Goal: Task Accomplishment & Management: Complete application form

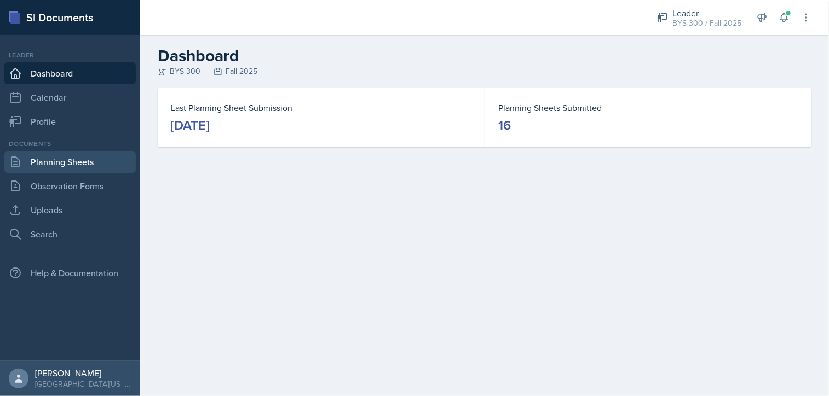
click at [73, 159] on link "Planning Sheets" at bounding box center [69, 162] width 131 height 22
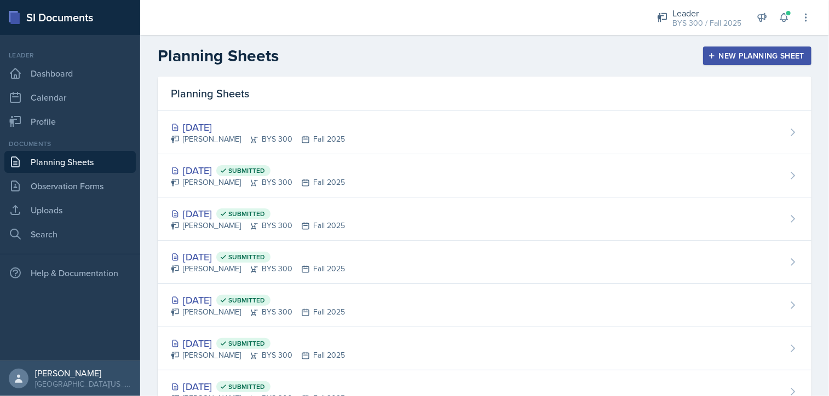
click at [703, 52] on button "New Planning Sheet" at bounding box center [757, 56] width 108 height 19
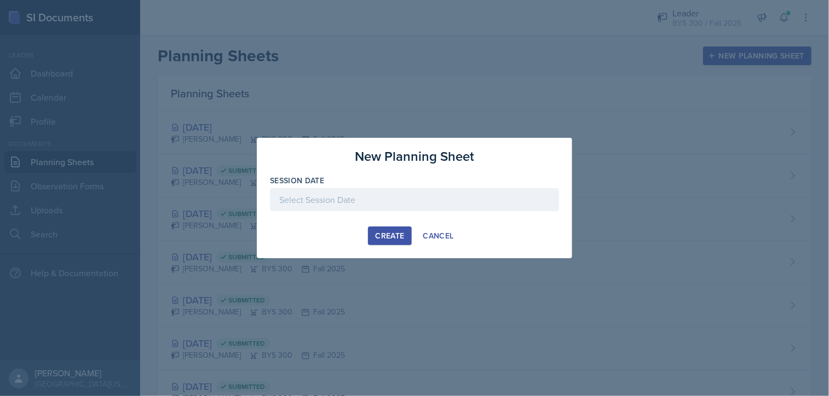
click at [475, 198] on div at bounding box center [414, 199] width 289 height 23
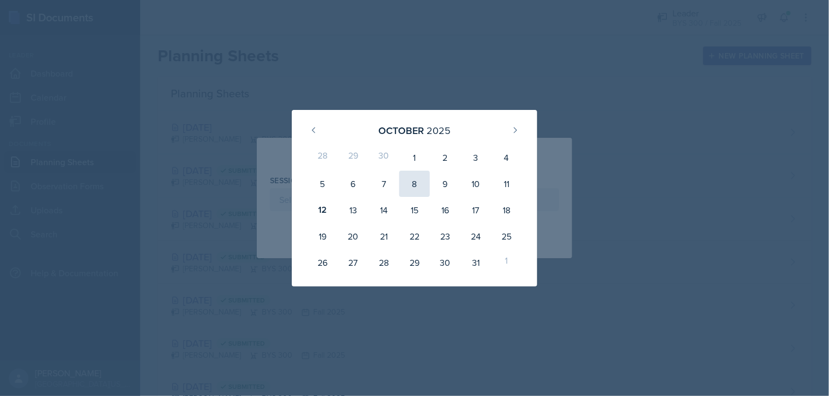
click at [410, 180] on div "8" at bounding box center [414, 184] width 31 height 26
type input "[DATE]"
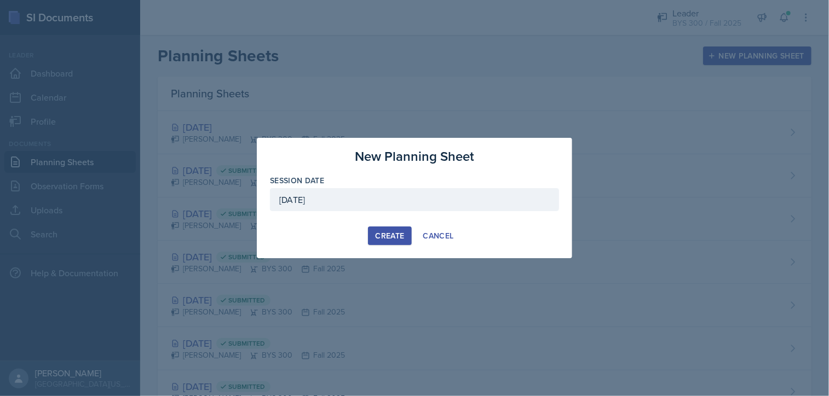
click at [386, 229] on button "Create" at bounding box center [389, 236] width 43 height 19
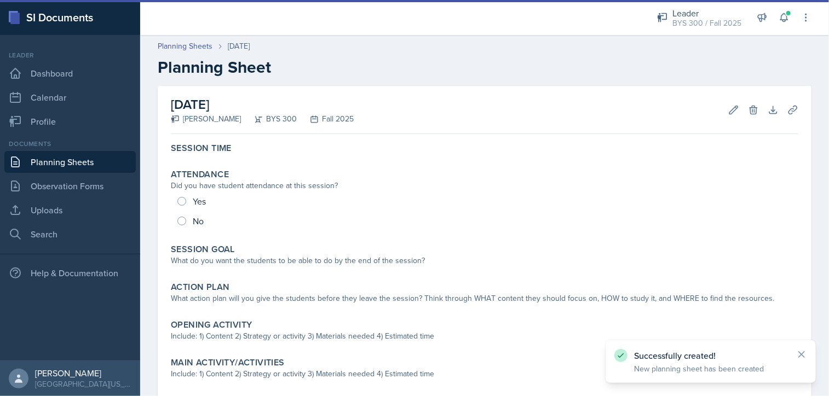
click at [91, 156] on link "Planning Sheets" at bounding box center [69, 162] width 131 height 22
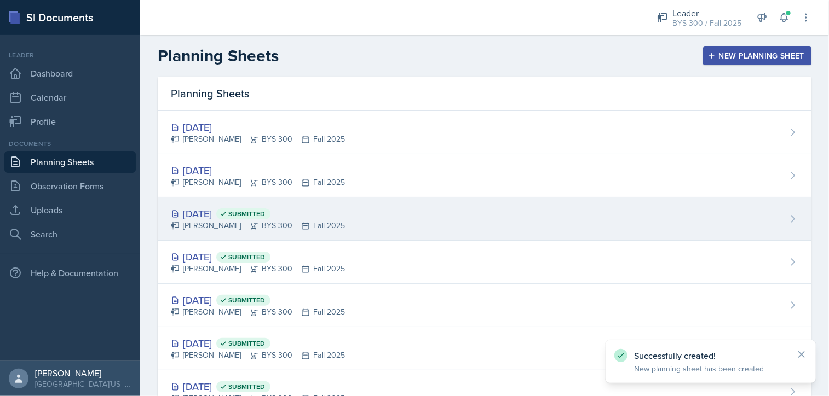
click at [311, 205] on div "[DATE] Submitted [PERSON_NAME] BYS 300 Fall 2025" at bounding box center [485, 219] width 654 height 43
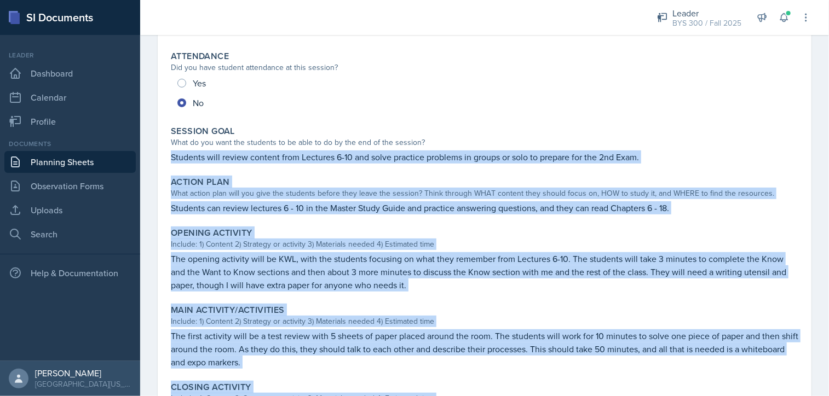
scroll to position [287, 0]
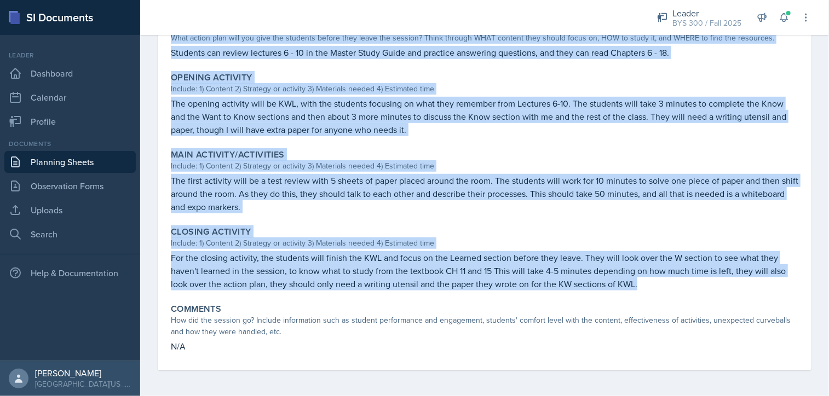
drag, startPoint x: 171, startPoint y: 234, endPoint x: 651, endPoint y: 281, distance: 482.0
click at [651, 281] on div "Session Time 11:00 - 12:00 Attendance Did you have student attendance at this s…" at bounding box center [485, 111] width 628 height 519
copy div "Students will review content from Lectures 6-10 and solve practice problems in …"
click at [64, 171] on link "Planning Sheets" at bounding box center [69, 162] width 131 height 22
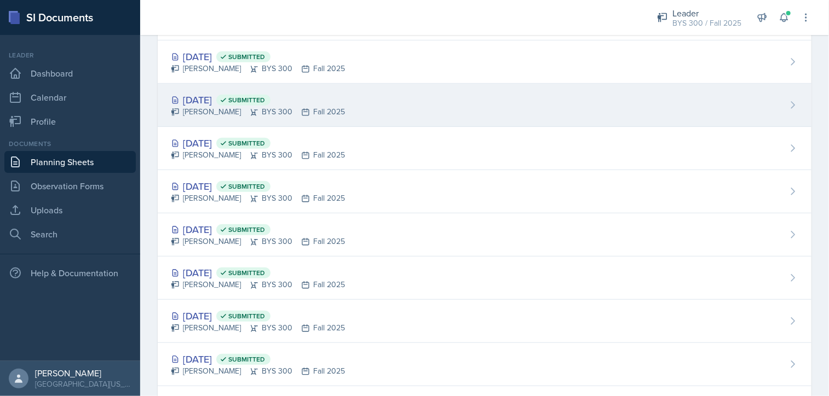
scroll to position [13, 0]
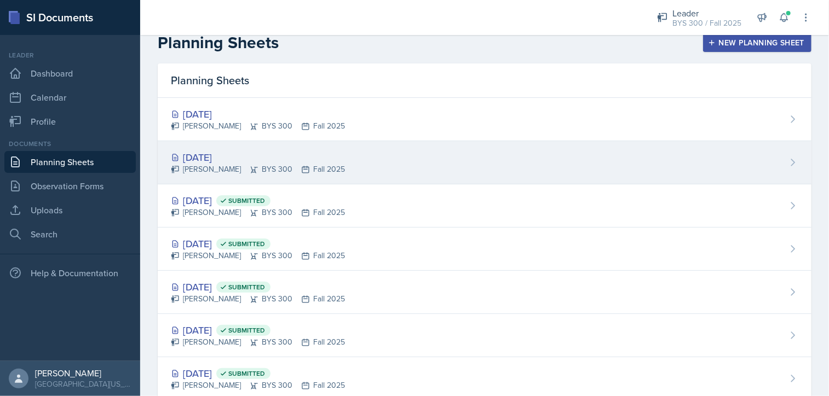
click at [334, 155] on div "[DATE]" at bounding box center [258, 157] width 174 height 15
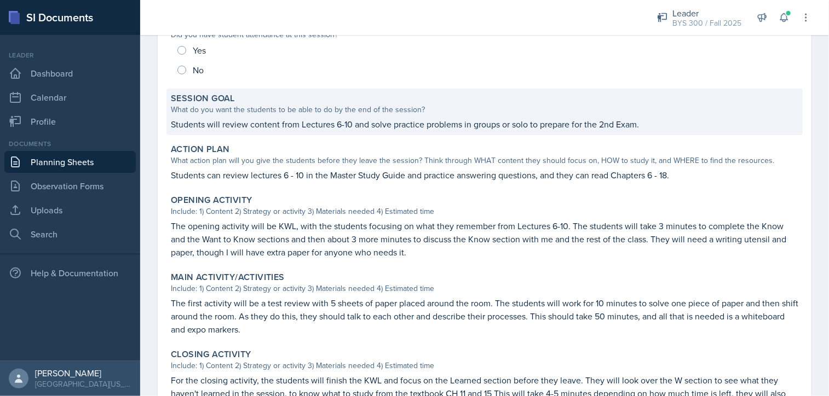
click at [267, 116] on div "Session Goal What do you want the students to be able to do by the end of the s…" at bounding box center [484, 112] width 636 height 47
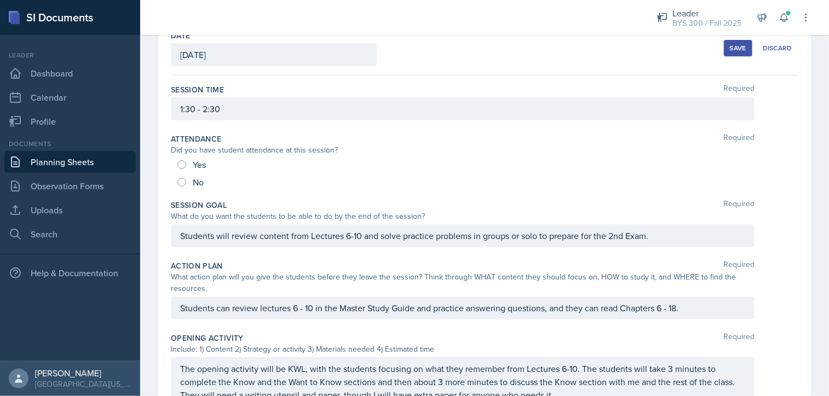
scroll to position [55, 0]
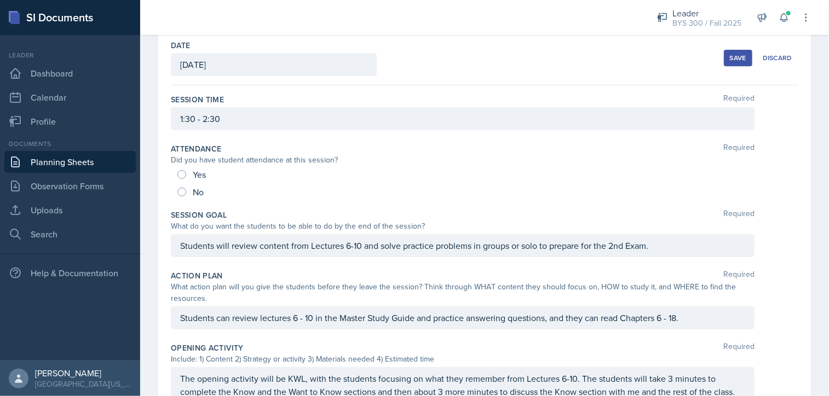
click at [181, 185] on div "No" at bounding box center [191, 192] width 28 height 18
click at [180, 191] on input "No" at bounding box center [181, 192] width 9 height 9
radio input "true"
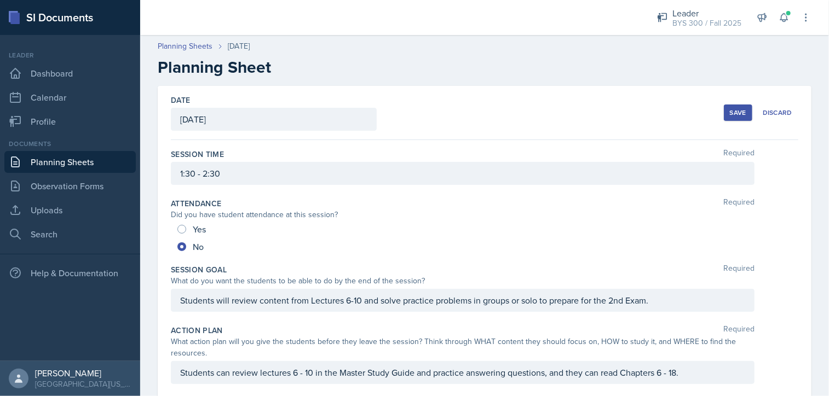
click at [77, 166] on link "Planning Sheets" at bounding box center [69, 162] width 131 height 22
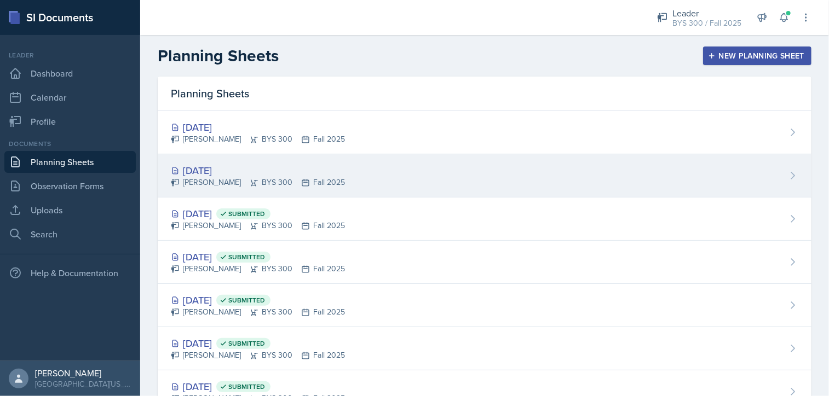
click at [240, 168] on div "[DATE]" at bounding box center [258, 170] width 174 height 15
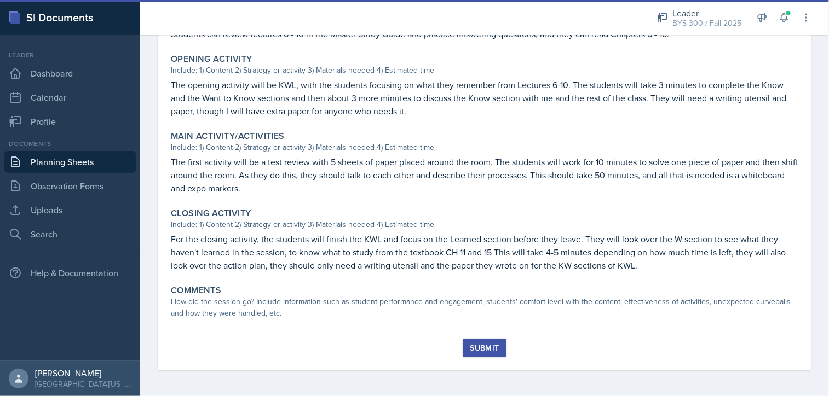
scroll to position [87, 0]
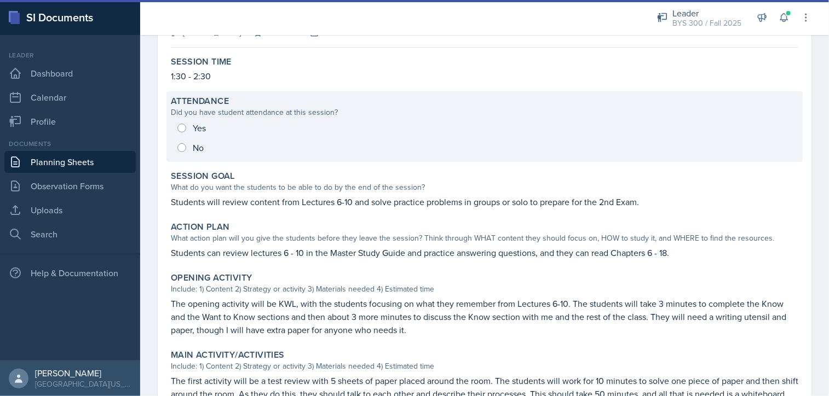
click at [197, 144] on div "Yes No" at bounding box center [485, 137] width 628 height 39
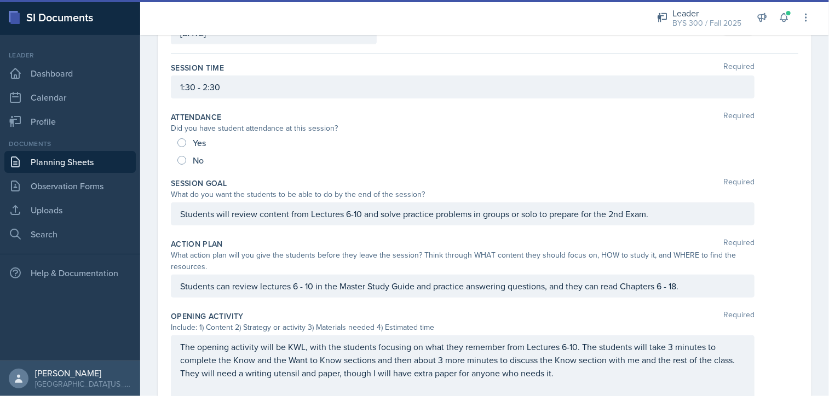
click at [181, 147] on div "Yes" at bounding box center [192, 143] width 31 height 18
click at [179, 157] on input "No" at bounding box center [181, 160] width 9 height 9
radio input "true"
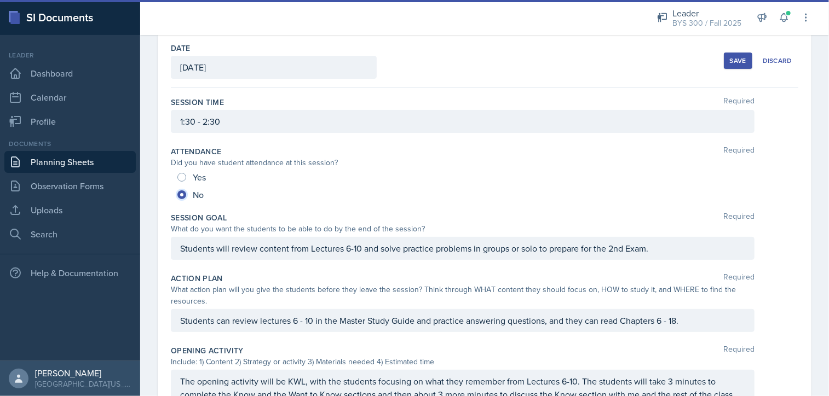
scroll to position [0, 0]
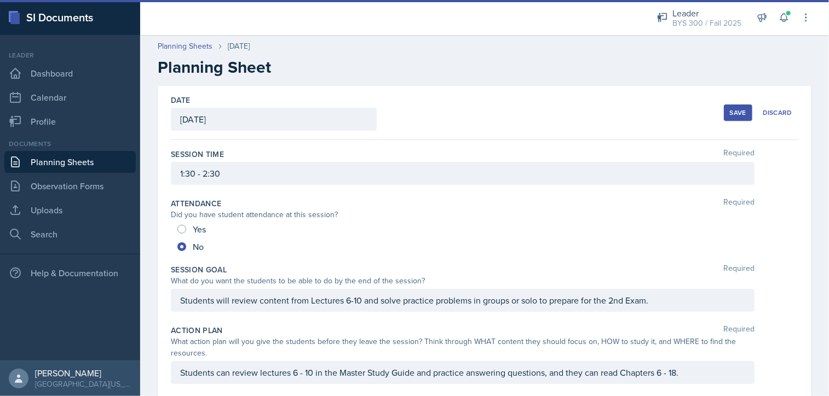
click at [730, 109] on div "Save" at bounding box center [738, 112] width 16 height 9
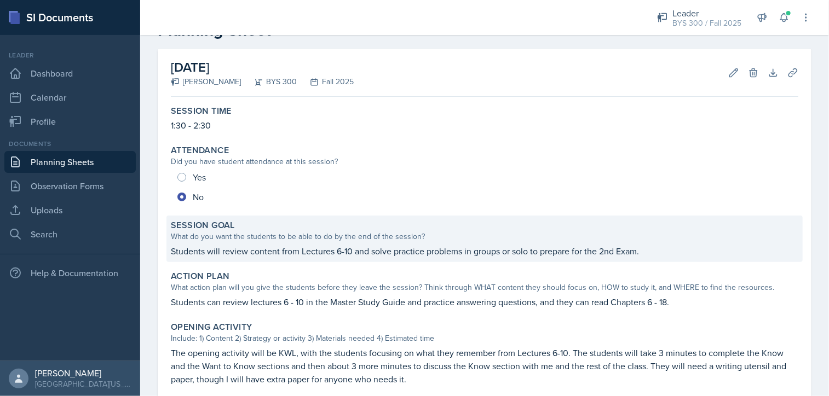
scroll to position [32, 0]
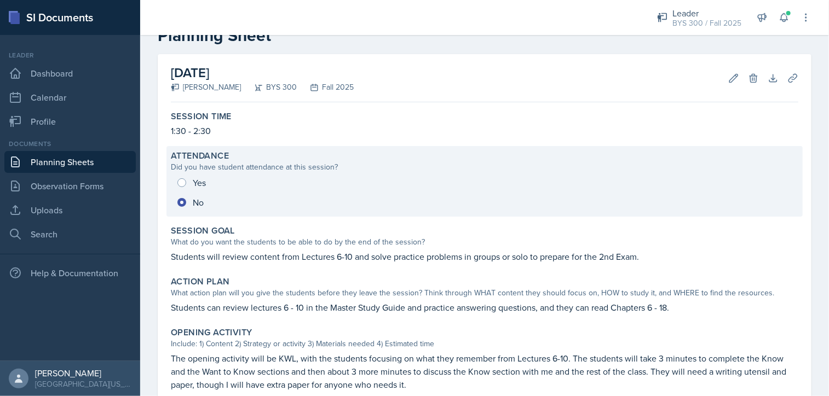
click at [183, 177] on div "Yes No" at bounding box center [485, 192] width 628 height 39
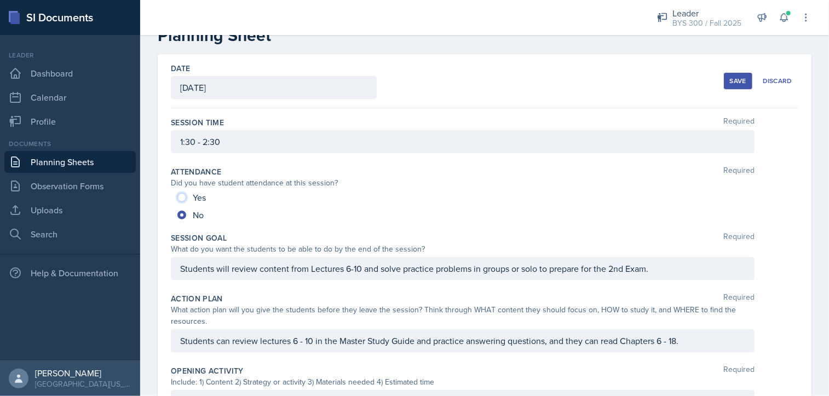
click at [182, 197] on input "Yes" at bounding box center [181, 197] width 9 height 9
radio input "true"
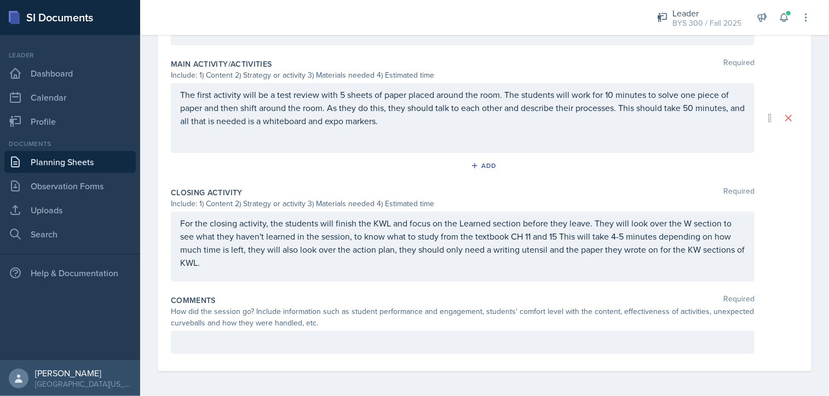
click at [348, 331] on div at bounding box center [463, 342] width 584 height 23
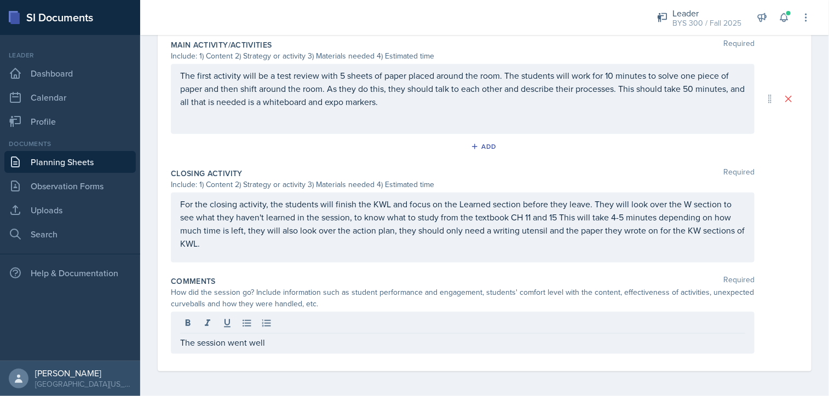
click at [348, 331] on div at bounding box center [462, 325] width 565 height 18
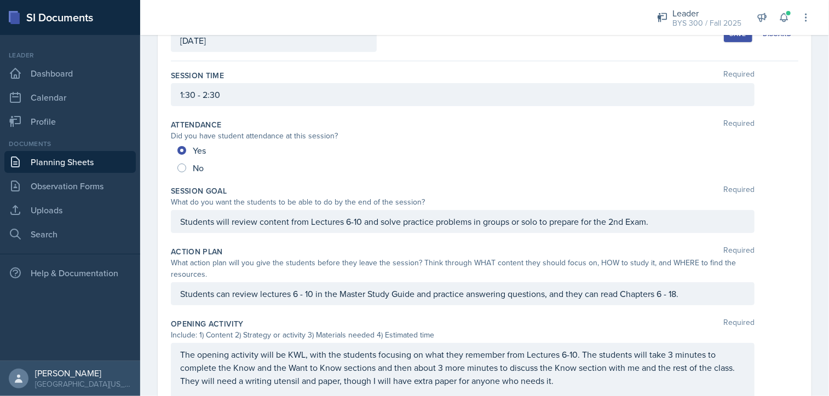
scroll to position [0, 0]
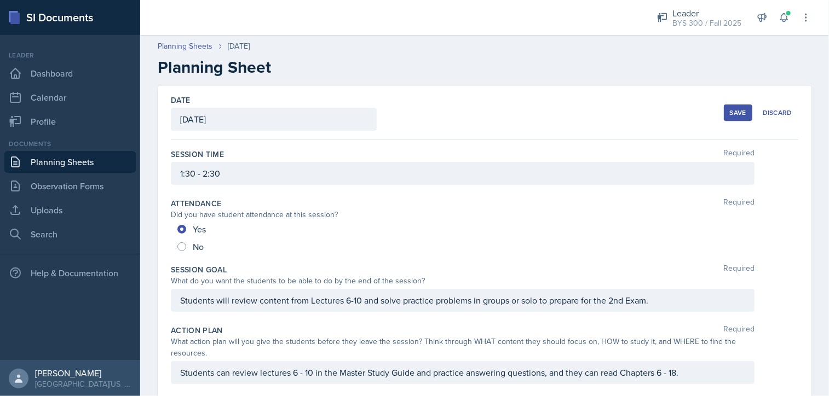
click at [724, 113] on button "Save" at bounding box center [738, 113] width 28 height 16
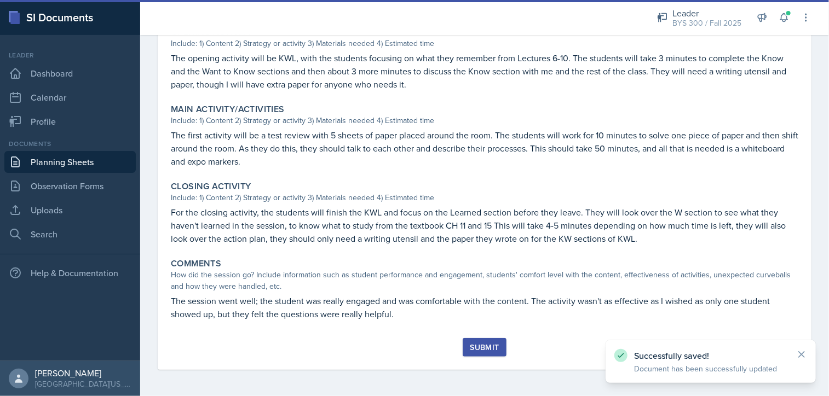
scroll to position [332, 0]
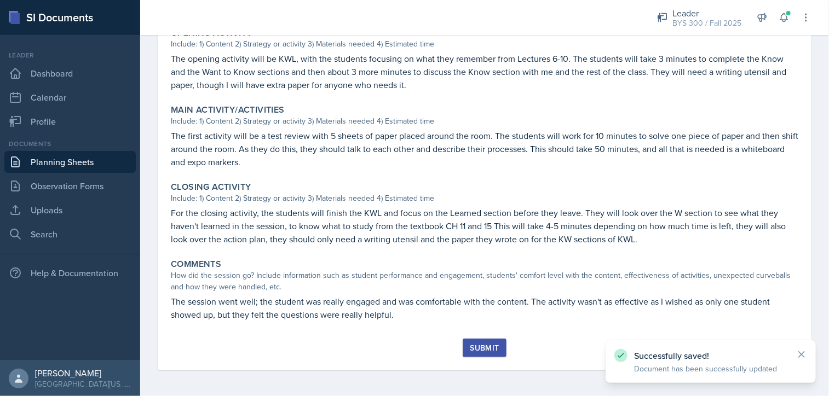
click at [480, 345] on div "Submit" at bounding box center [484, 348] width 29 height 9
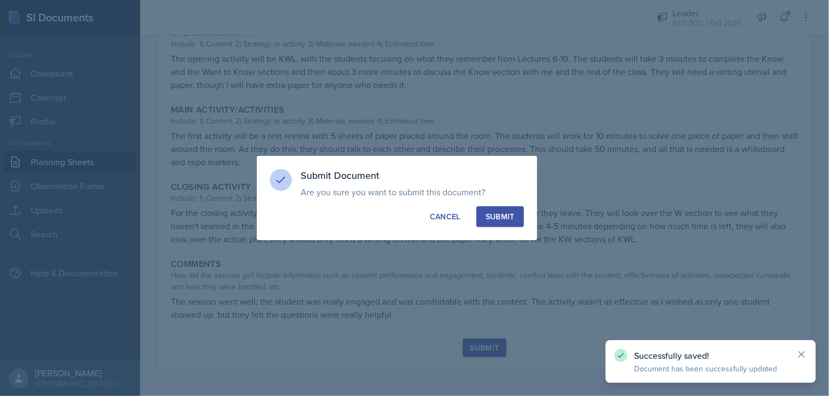
click at [513, 214] on div "Submit" at bounding box center [500, 216] width 29 height 11
radio input "true"
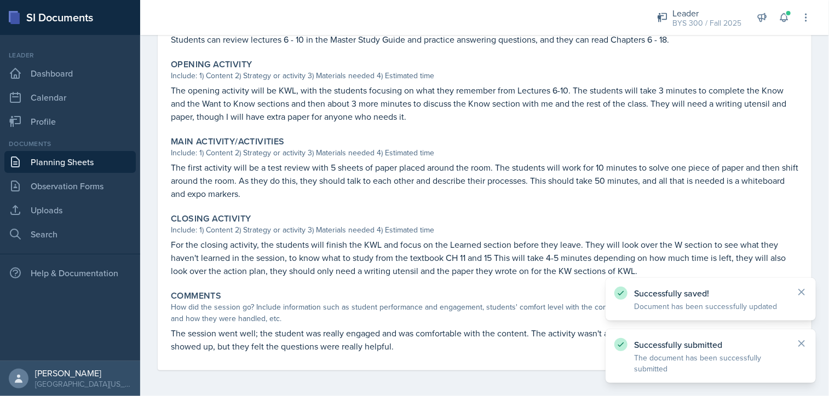
click at [96, 161] on link "Planning Sheets" at bounding box center [69, 162] width 131 height 22
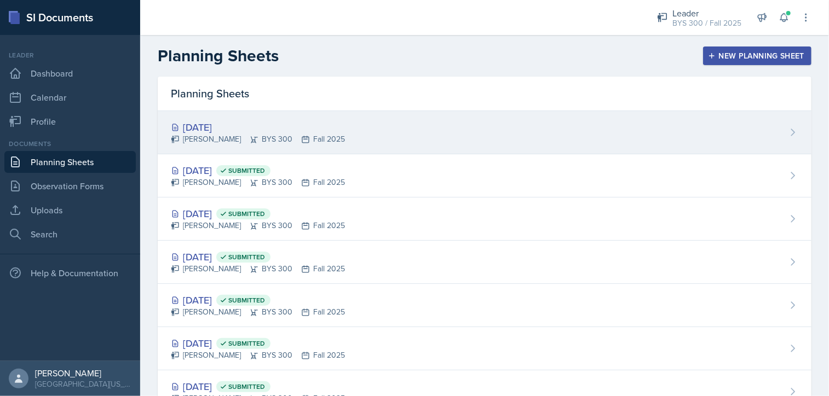
click at [482, 129] on div "[DATE] [PERSON_NAME] BYS 300 Fall 2025" at bounding box center [485, 132] width 654 height 43
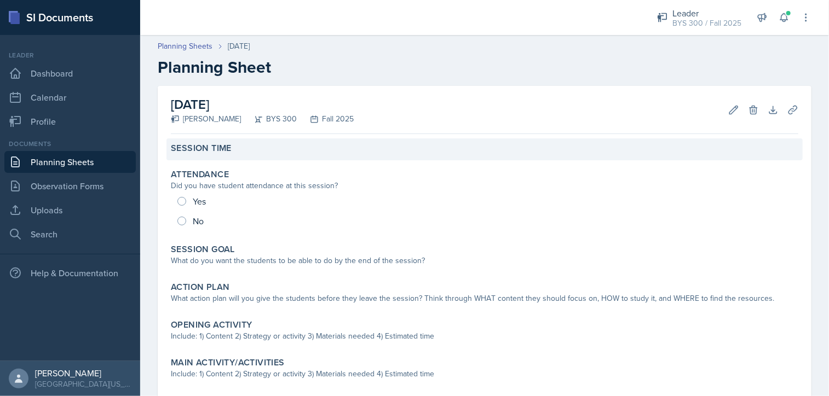
click at [248, 143] on div "Session Time" at bounding box center [485, 148] width 628 height 11
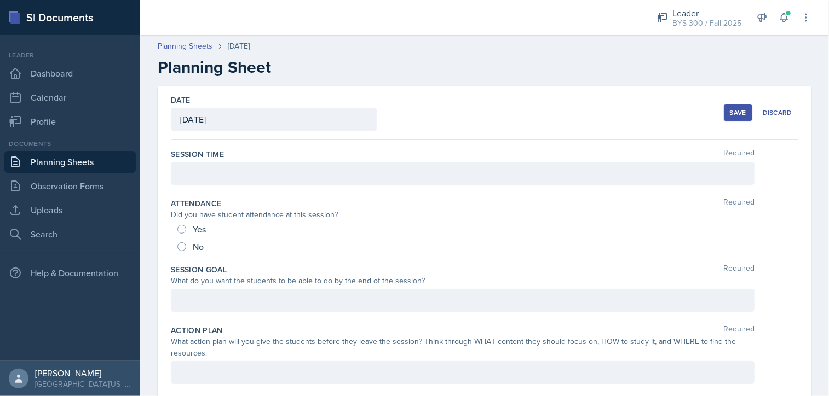
click at [241, 181] on div at bounding box center [463, 173] width 584 height 23
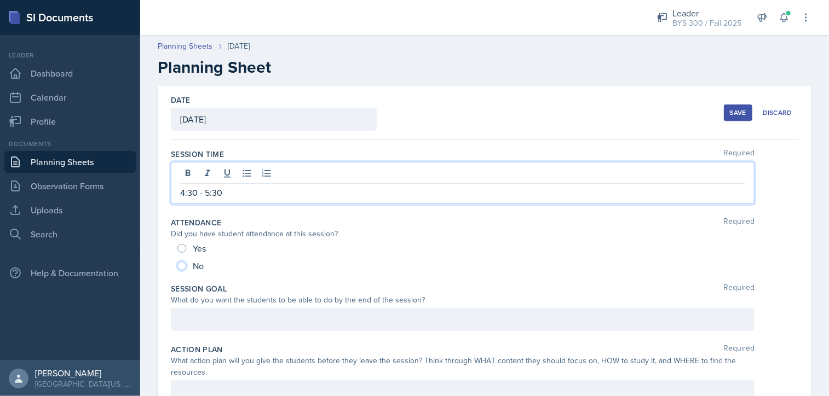
click at [178, 262] on input "No" at bounding box center [181, 266] width 9 height 9
radio input "true"
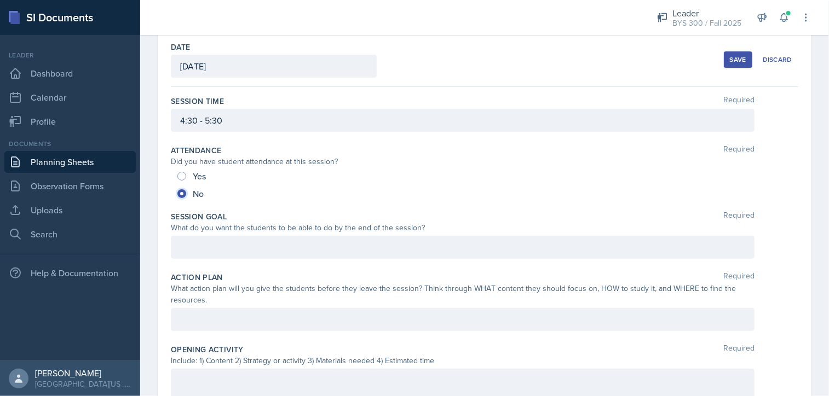
scroll to position [55, 0]
click at [735, 59] on div "Save" at bounding box center [738, 58] width 16 height 9
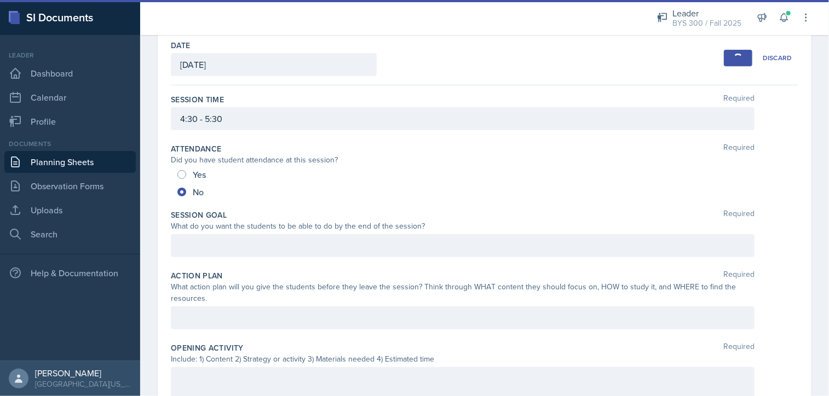
scroll to position [59, 0]
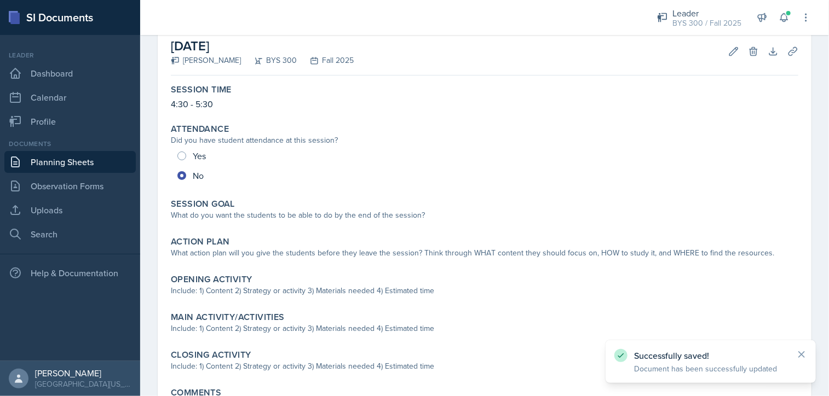
click at [111, 162] on link "Planning Sheets" at bounding box center [69, 162] width 131 height 22
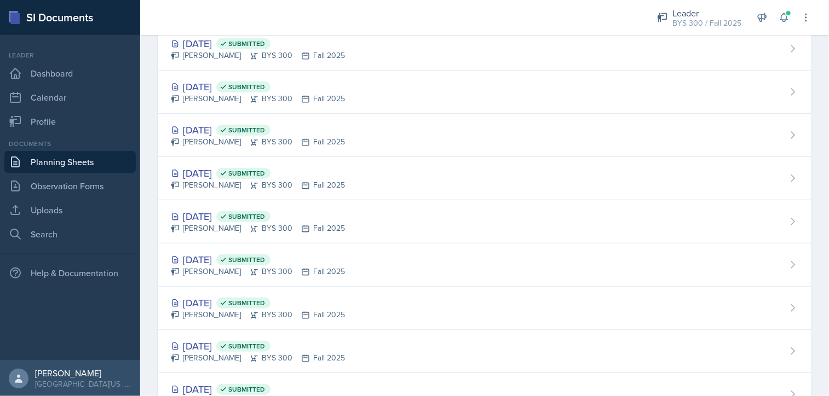
scroll to position [298, 0]
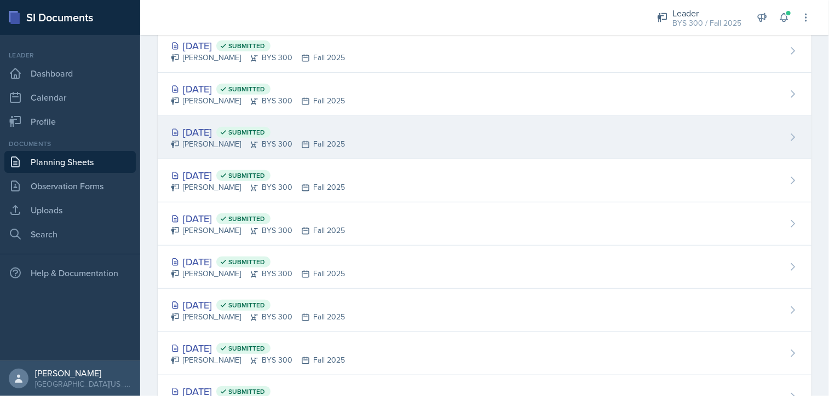
click at [331, 151] on div "[DATE] Submitted [PERSON_NAME] BYS 300 Fall 2025" at bounding box center [485, 137] width 654 height 43
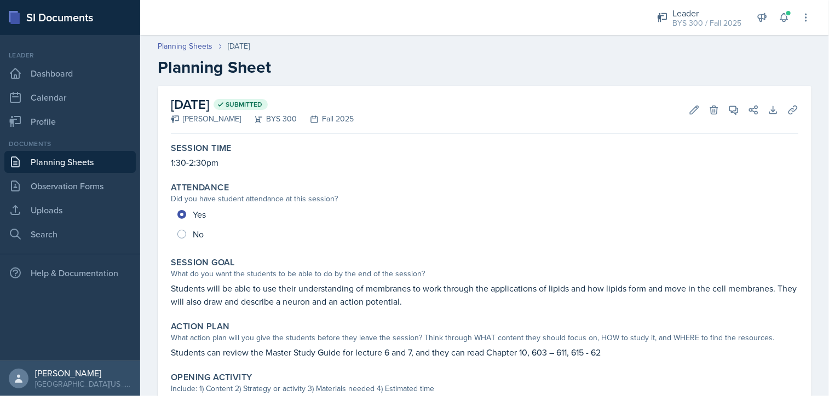
click at [103, 166] on link "Planning Sheets" at bounding box center [69, 162] width 131 height 22
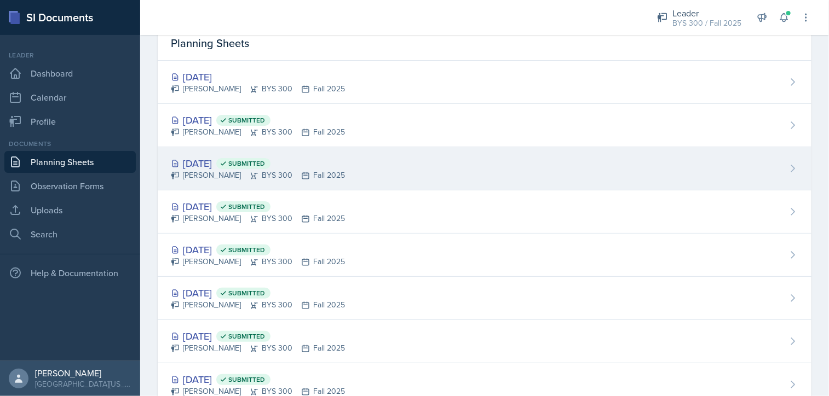
scroll to position [55, 0]
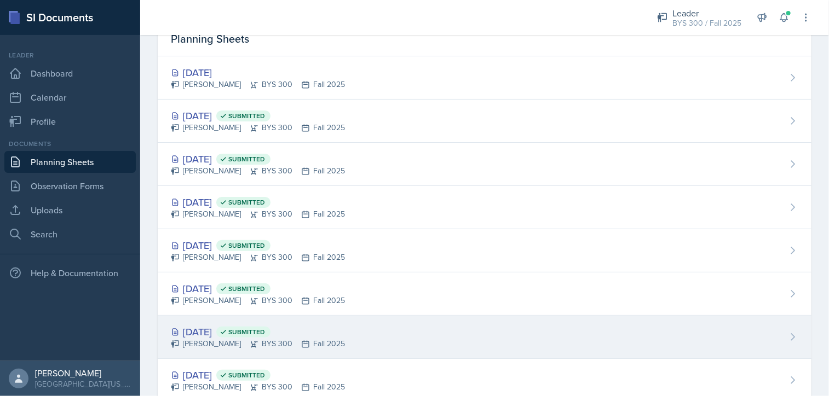
click at [223, 334] on div "[DATE] Submitted" at bounding box center [258, 332] width 174 height 15
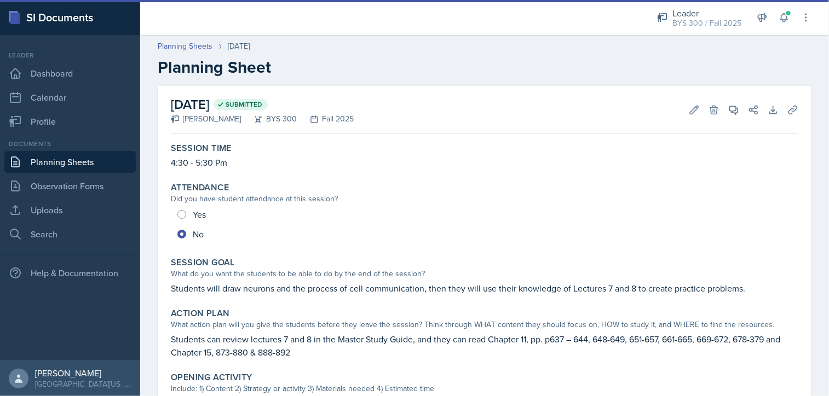
click at [70, 160] on link "Planning Sheets" at bounding box center [69, 162] width 131 height 22
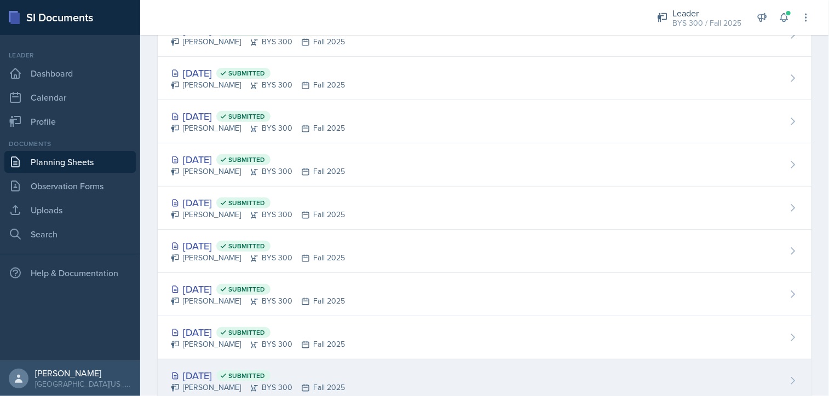
scroll to position [219, 0]
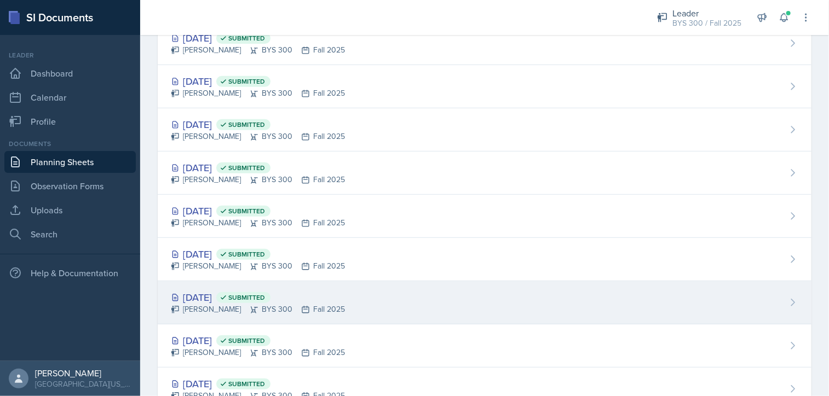
click at [227, 312] on div "[PERSON_NAME] BYS 300 Fall 2025" at bounding box center [258, 310] width 174 height 12
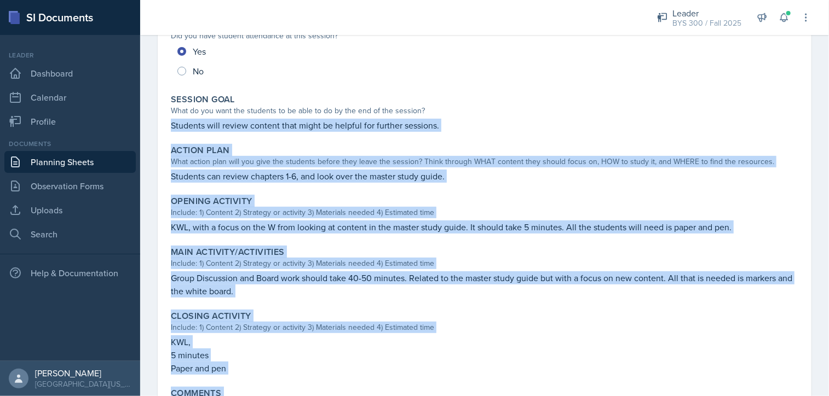
scroll to position [261, 0]
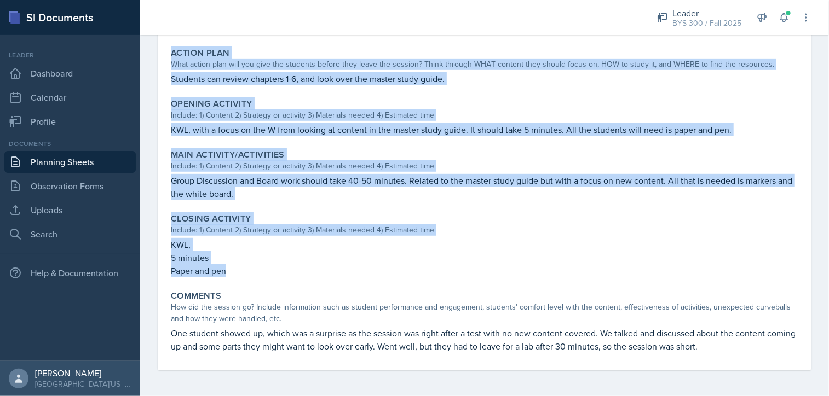
drag, startPoint x: 168, startPoint y: 234, endPoint x: 355, endPoint y: 267, distance: 190.6
click at [355, 267] on div "Session Time 4:30 - 5:30 Attendance Did you have student attendance at this ses…" at bounding box center [485, 124] width 628 height 493
copy div "Students will review content that might be helpful for further sessions. Action…"
click at [96, 167] on link "Planning Sheets" at bounding box center [69, 162] width 131 height 22
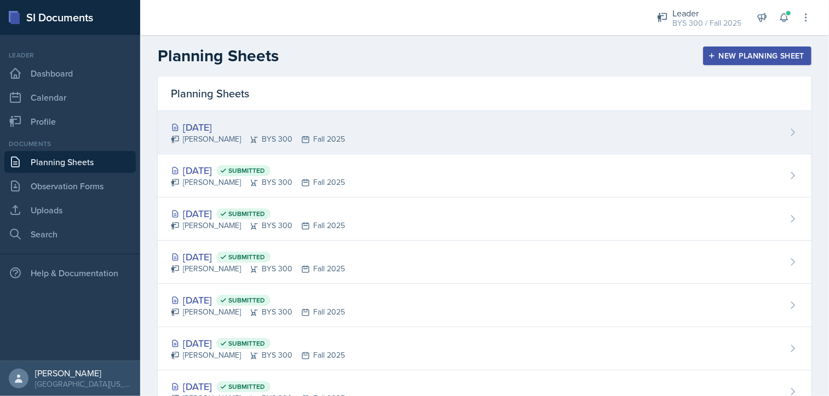
click at [273, 134] on div "[PERSON_NAME] BYS 300 Fall 2025" at bounding box center [258, 140] width 174 height 12
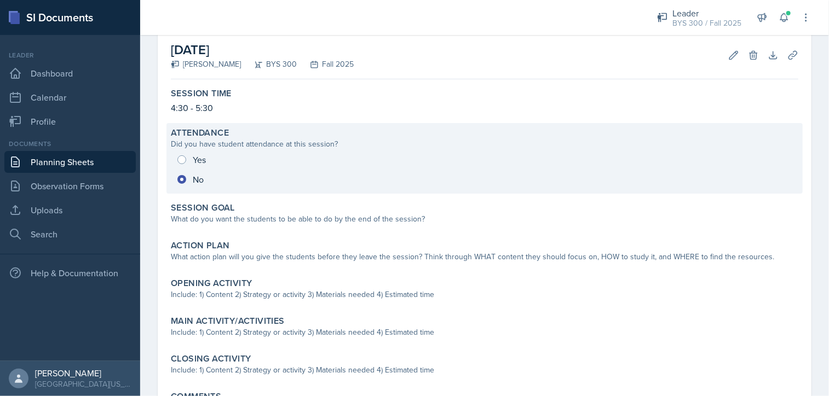
click at [258, 221] on div "What do you want the students to be able to do by the end of the session?" at bounding box center [485, 220] width 628 height 12
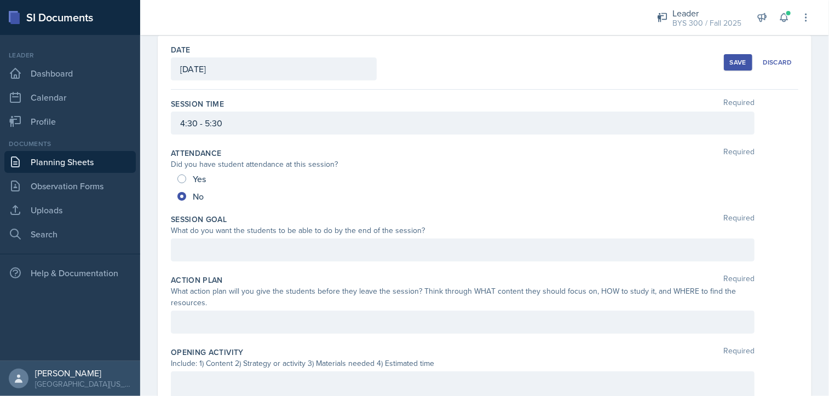
click at [239, 245] on div at bounding box center [463, 250] width 584 height 23
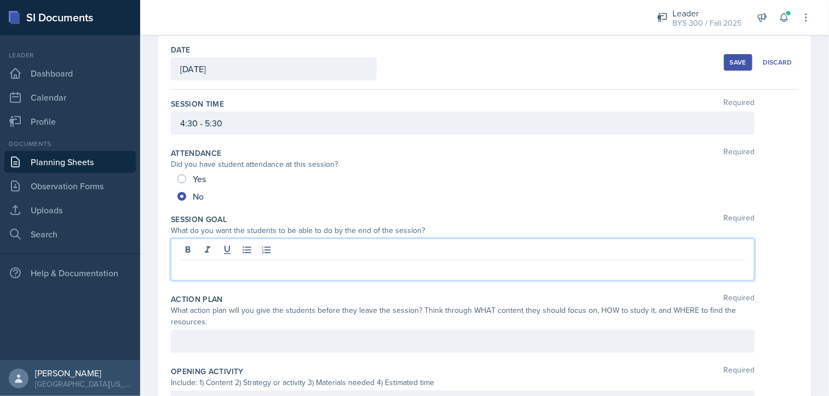
scroll to position [155, 0]
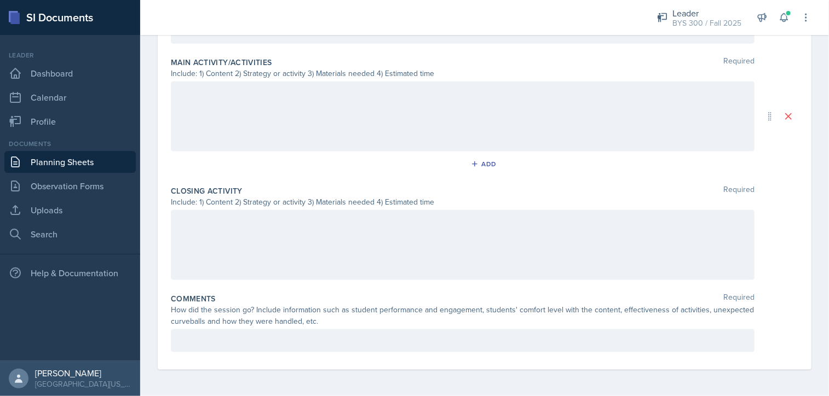
drag, startPoint x: 182, startPoint y: 179, endPoint x: 508, endPoint y: 412, distance: 401.2
click at [508, 396] on html "SI Documents Leader Dashboard Calendar Profile Documents Planning Sheets Observ…" at bounding box center [414, 198] width 829 height 396
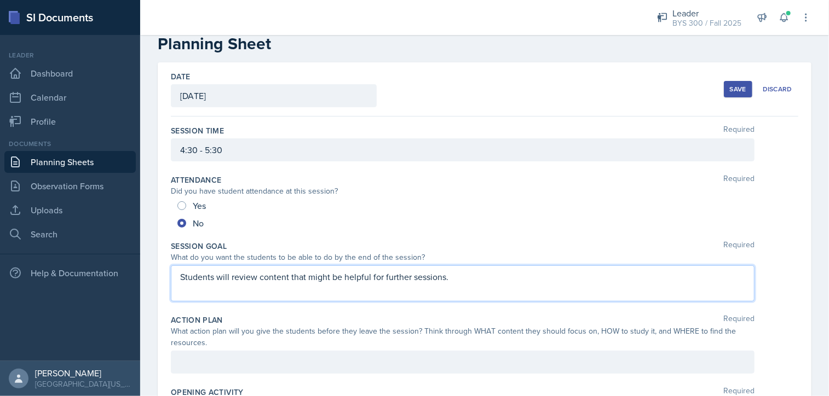
scroll to position [55, 0]
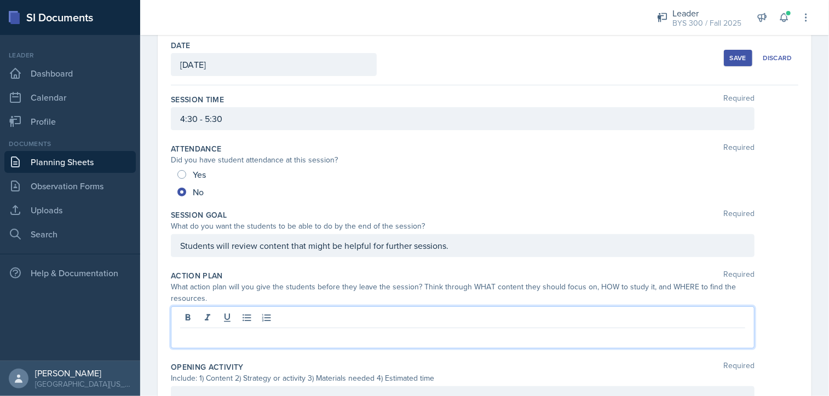
click at [261, 317] on div at bounding box center [463, 328] width 584 height 42
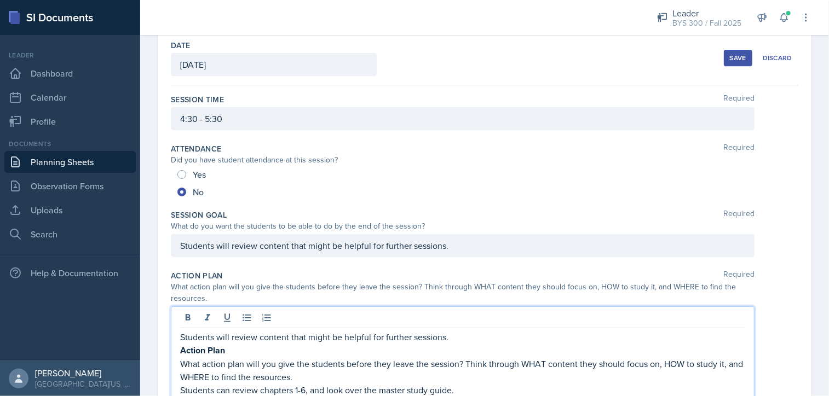
scroll to position [227, 0]
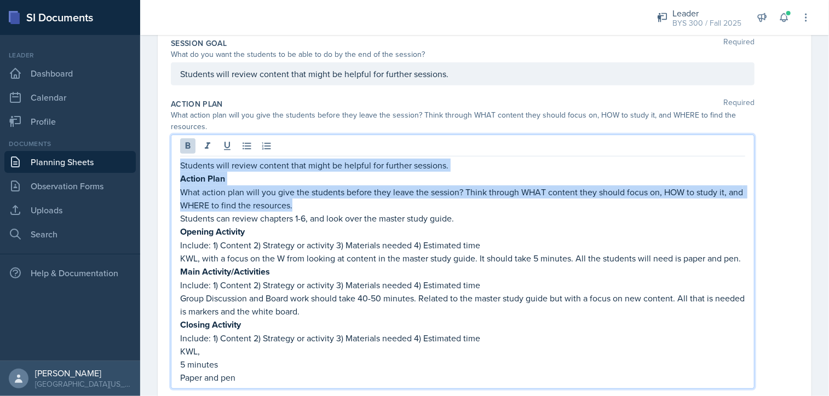
drag, startPoint x: 180, startPoint y: 164, endPoint x: 394, endPoint y: 198, distance: 216.8
click at [394, 198] on div "Students will review content that might be helpful for further sessions. Action…" at bounding box center [462, 272] width 565 height 226
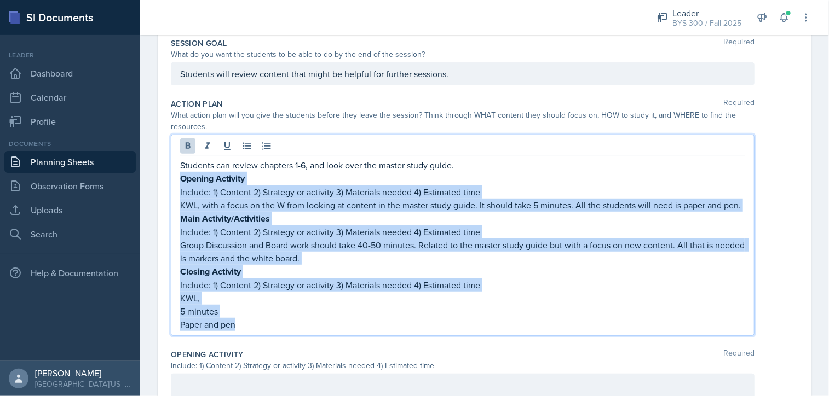
drag, startPoint x: 182, startPoint y: 177, endPoint x: 311, endPoint y: 343, distance: 210.3
click at [311, 336] on div "Students can review chapters 1-6, and look over the master study guide. Opening…" at bounding box center [463, 236] width 584 height 202
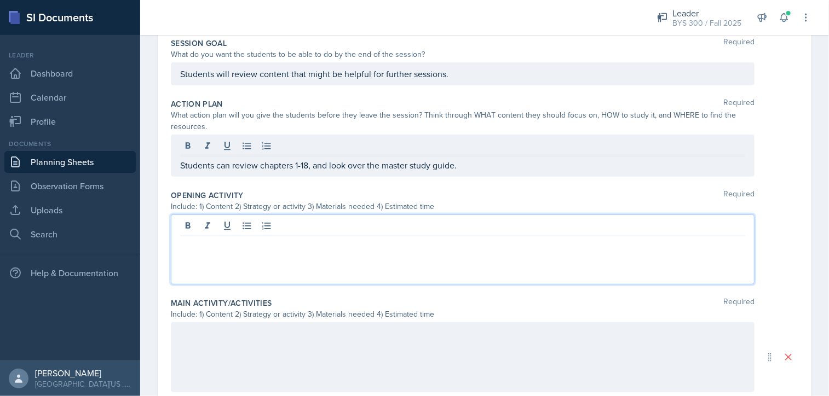
click at [394, 221] on div at bounding box center [463, 250] width 584 height 70
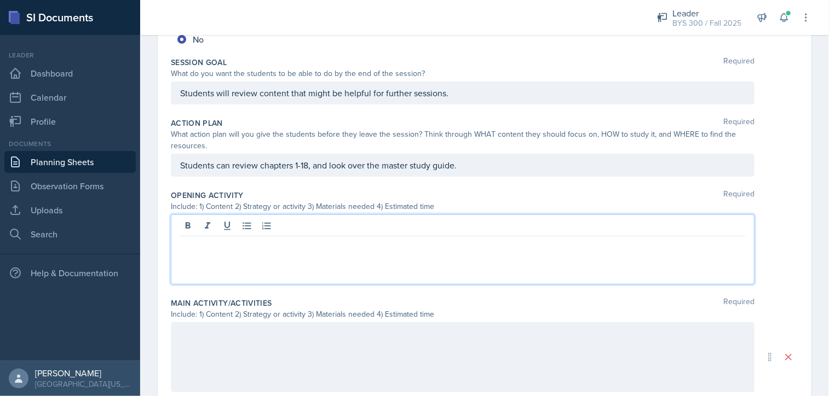
scroll to position [287, 0]
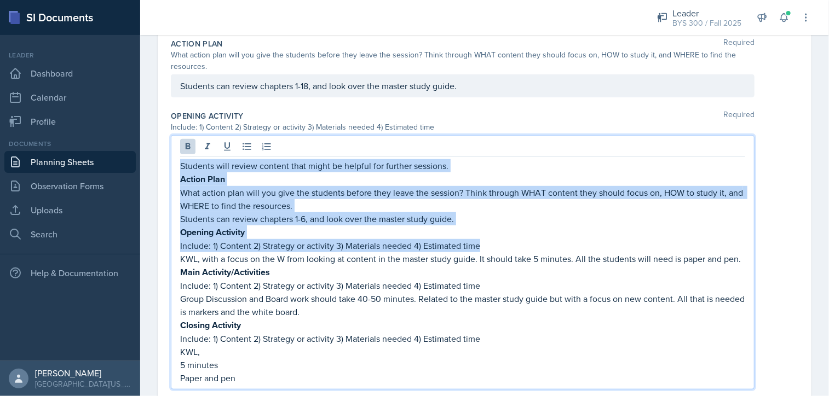
drag, startPoint x: 181, startPoint y: 166, endPoint x: 480, endPoint y: 241, distance: 308.3
click at [480, 241] on div "Students will review content that might be helpful for further sessions. Action…" at bounding box center [462, 272] width 565 height 226
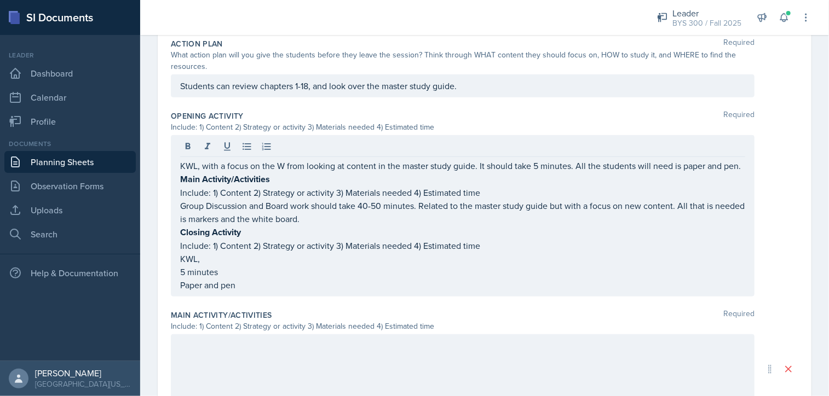
drag, startPoint x: 179, startPoint y: 190, endPoint x: 322, endPoint y: 286, distance: 172.4
click at [325, 287] on div "KWL, with a focus on the W from looking at content in the master study guide. I…" at bounding box center [463, 216] width 584 height 162
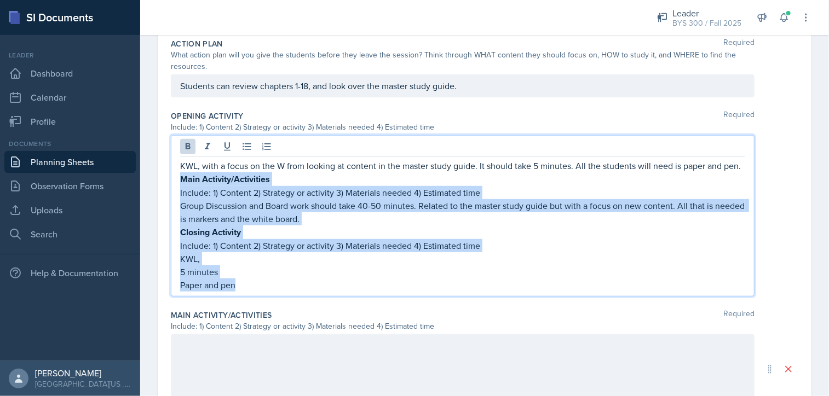
drag, startPoint x: 289, startPoint y: 291, endPoint x: 152, endPoint y: 194, distance: 167.0
click at [152, 194] on div "Date [DATE] [DATE] 28 29 30 1 2 3 4 5 6 7 8 9 10 11 12 13 14 15 16 17 18 19 20 …" at bounding box center [484, 224] width 689 height 850
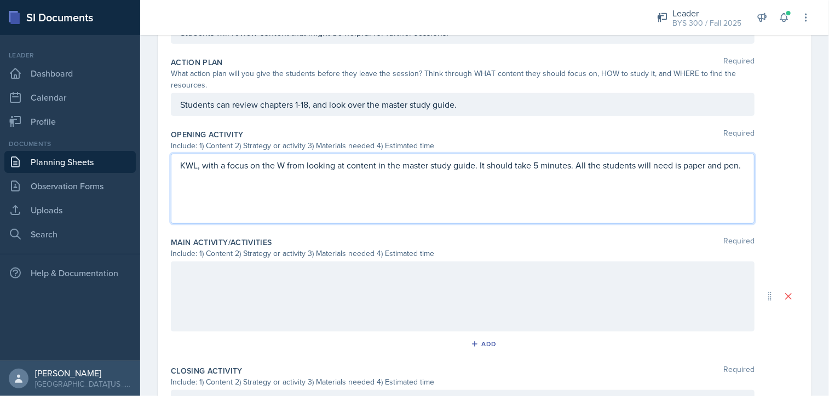
click at [185, 211] on div "KWL, with a focus on the W from looking at content in the master study guide. I…" at bounding box center [463, 189] width 584 height 70
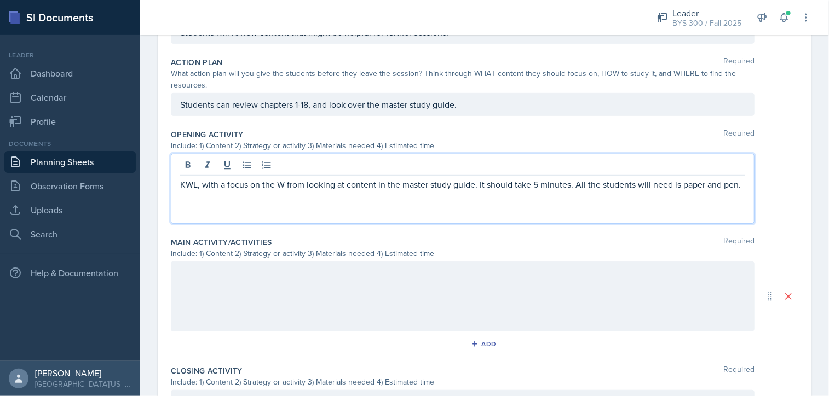
scroll to position [287, 0]
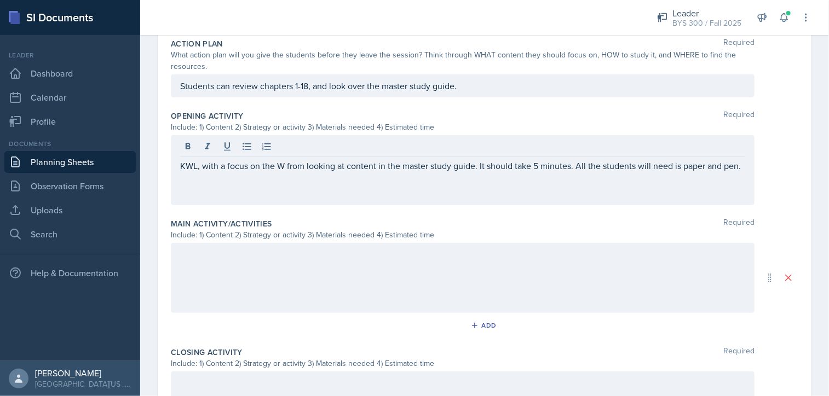
click at [192, 199] on div "KWL, with a focus on the W from looking at content in the master study guide. I…" at bounding box center [463, 170] width 584 height 70
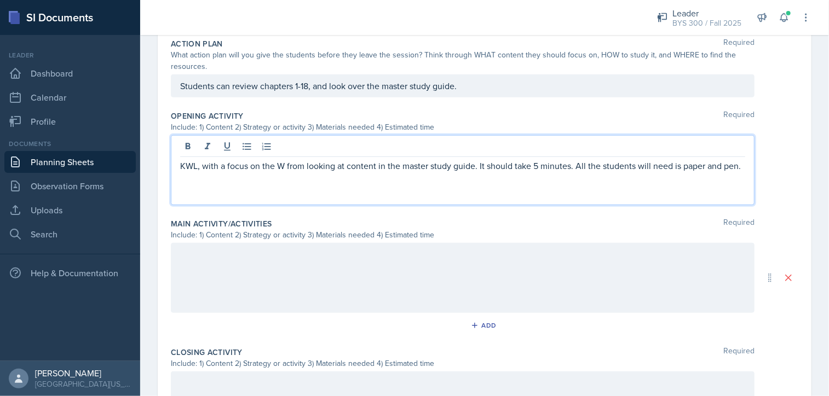
click at [209, 263] on div at bounding box center [463, 278] width 584 height 70
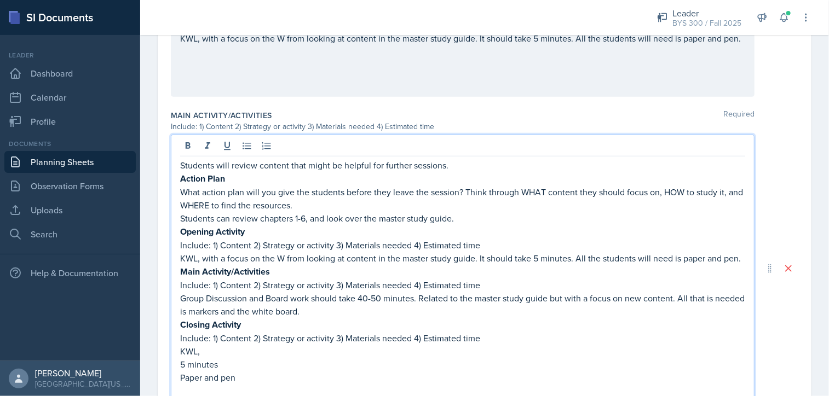
click at [202, 78] on div "KWL, with a focus on the W from looking at content in the master study guide. I…" at bounding box center [463, 62] width 584 height 70
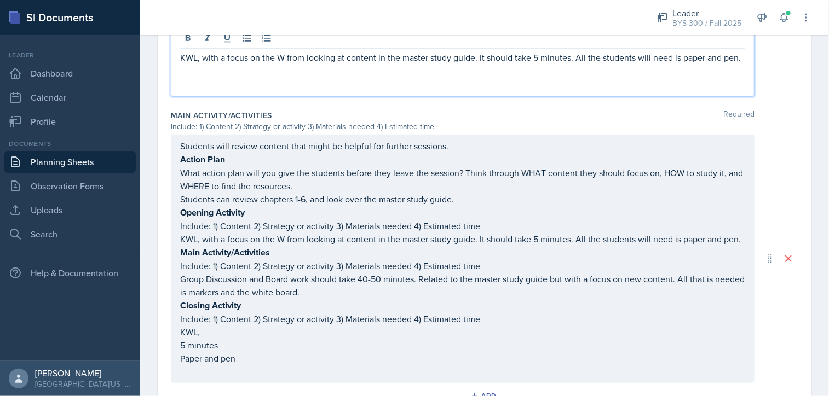
scroll to position [414, 0]
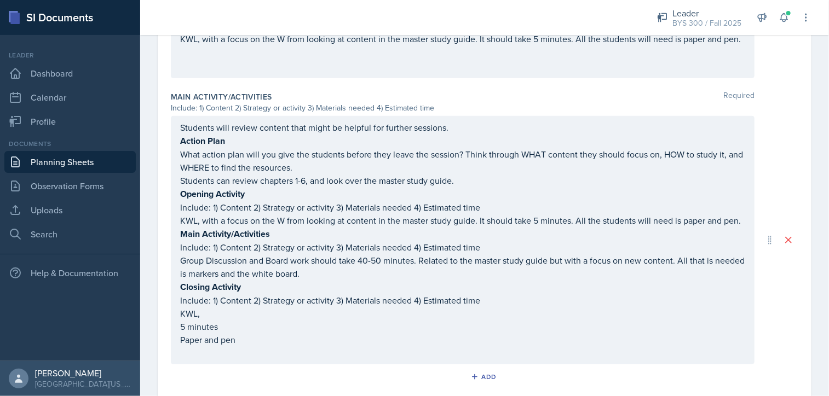
click at [188, 65] on div "KWL, with a focus on the W from looking at content in the master study guide. I…" at bounding box center [463, 43] width 584 height 70
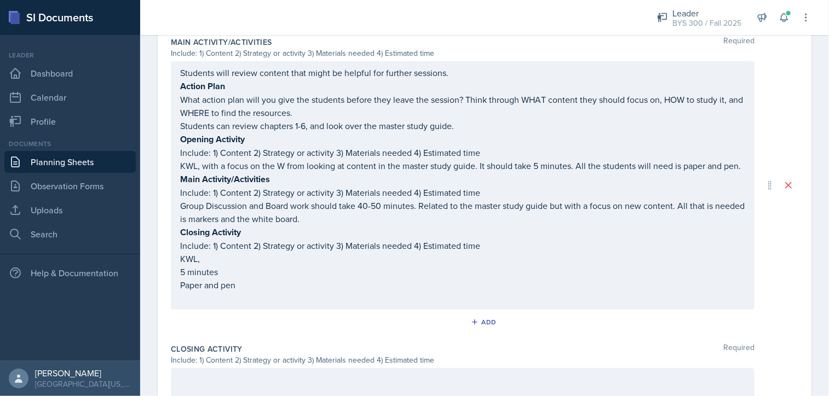
scroll to position [488, 0]
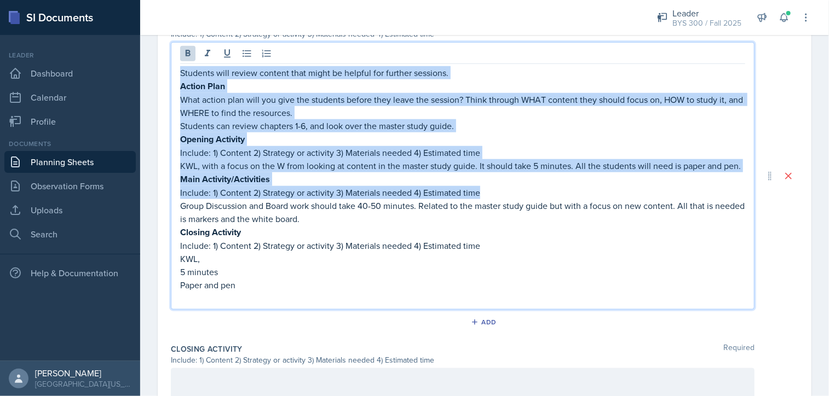
drag, startPoint x: 180, startPoint y: 72, endPoint x: 478, endPoint y: 202, distance: 324.7
click at [478, 202] on div "Students will review content that might be helpful for further sessions. Action…" at bounding box center [462, 185] width 565 height 239
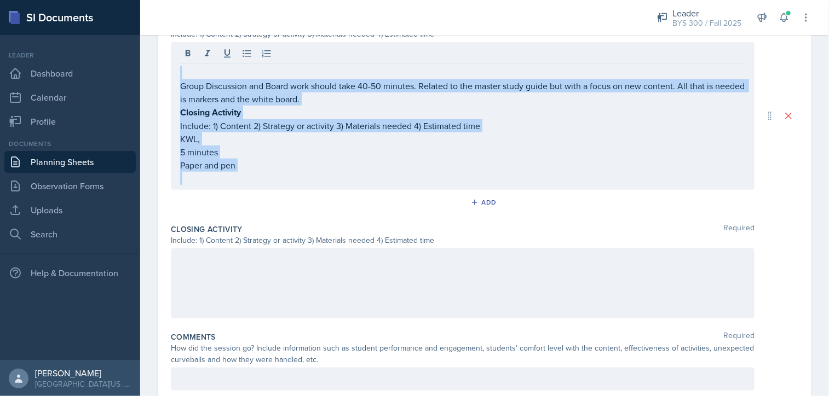
drag, startPoint x: 180, startPoint y: 112, endPoint x: 300, endPoint y: 188, distance: 142.8
click at [300, 188] on div "Main Activity/Activities Required Include: 1) Content 2) Strategy or activity 3…" at bounding box center [485, 116] width 628 height 206
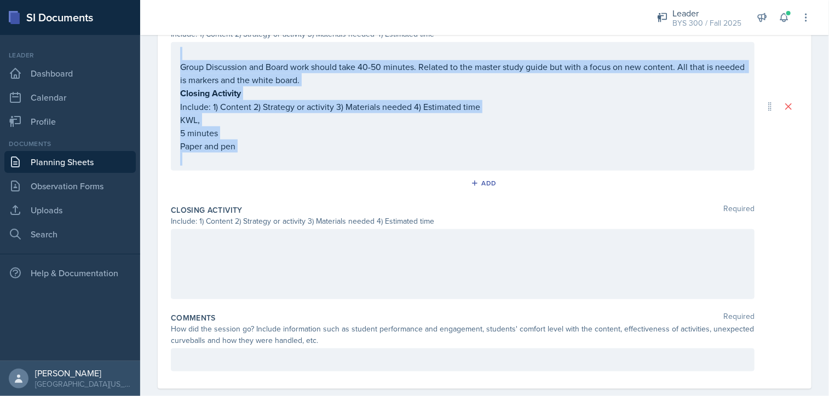
drag, startPoint x: 300, startPoint y: 188, endPoint x: 285, endPoint y: 149, distance: 42.3
click at [285, 149] on p "Paper and pen" at bounding box center [462, 146] width 565 height 13
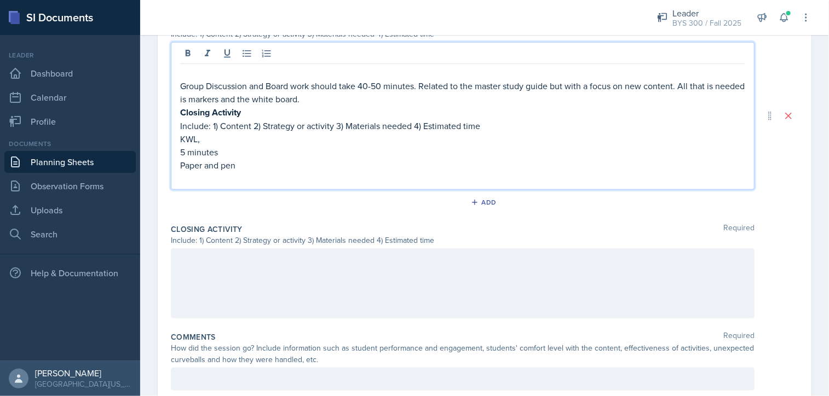
scroll to position [507, 0]
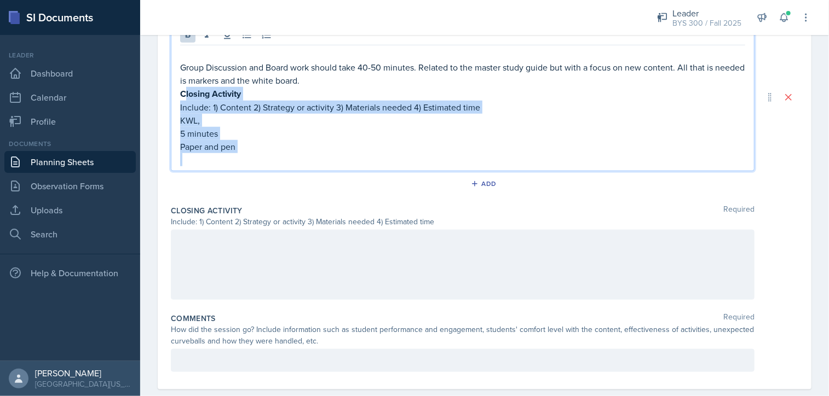
drag, startPoint x: 252, startPoint y: 158, endPoint x: 183, endPoint y: 92, distance: 95.7
click at [183, 92] on div "Group Discussion and Board work should take 40-50 minutes. Related to the maste…" at bounding box center [462, 107] width 565 height 119
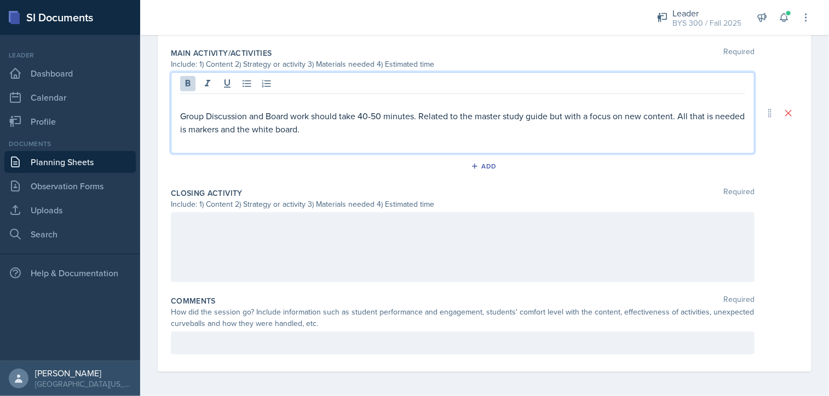
scroll to position [447, 0]
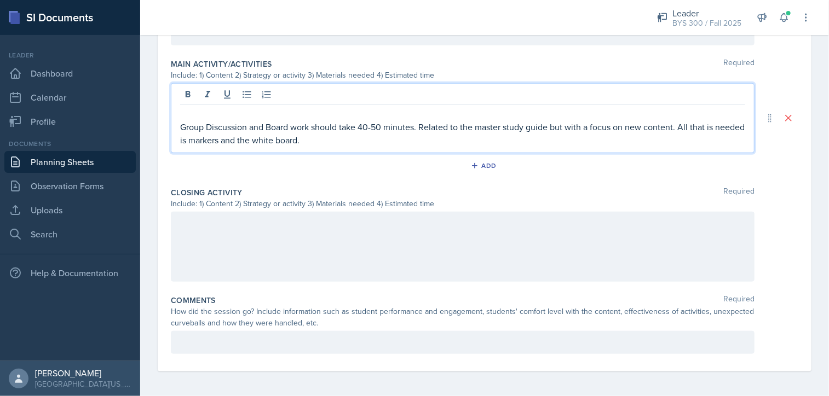
click at [190, 110] on p at bounding box center [462, 113] width 565 height 13
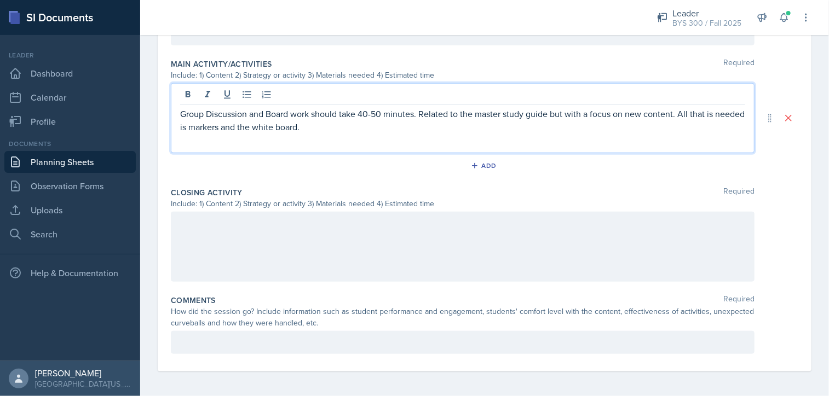
click at [191, 141] on div "Group Discussion and Board work should take 40-50 minutes. Related to the maste…" at bounding box center [463, 118] width 584 height 70
click at [236, 228] on div at bounding box center [463, 247] width 584 height 70
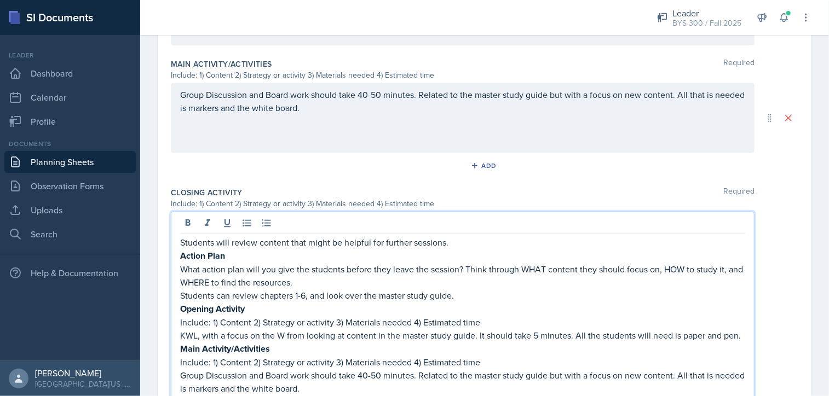
scroll to position [524, 0]
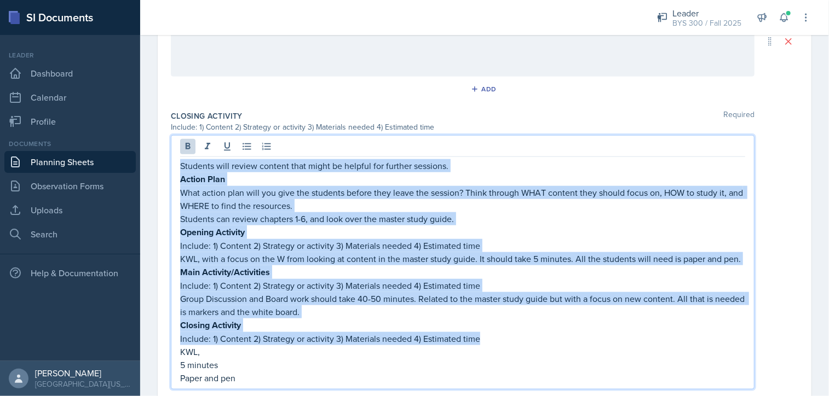
drag, startPoint x: 180, startPoint y: 164, endPoint x: 519, endPoint y: 344, distance: 383.9
click at [519, 344] on div "Students will review content that might be helpful for further sessions. Action…" at bounding box center [462, 272] width 565 height 226
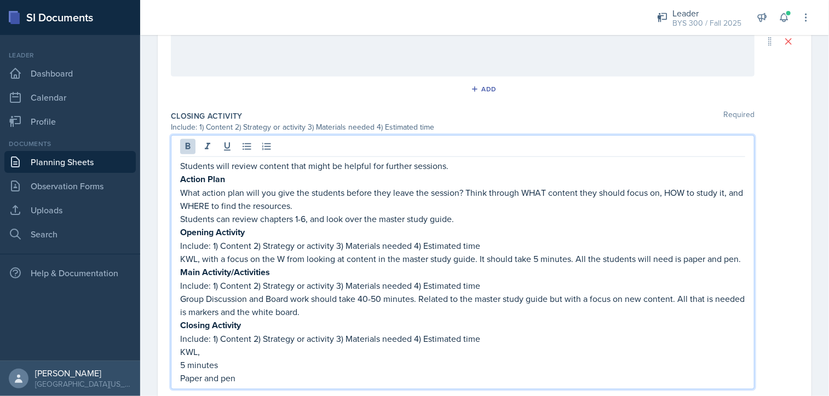
scroll to position [458, 0]
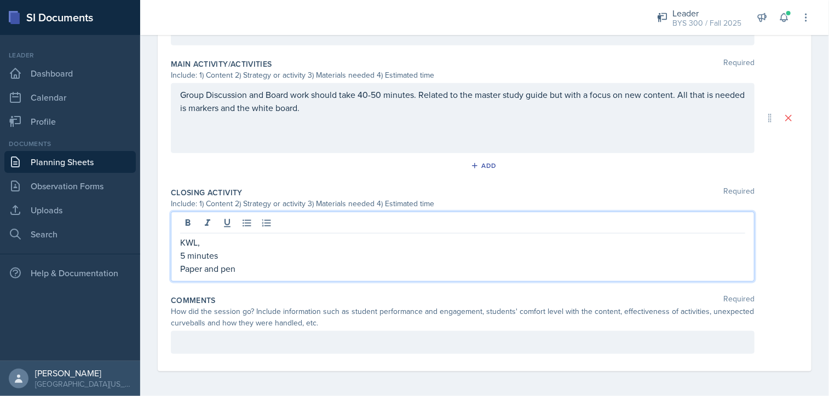
click at [451, 343] on p at bounding box center [462, 342] width 565 height 13
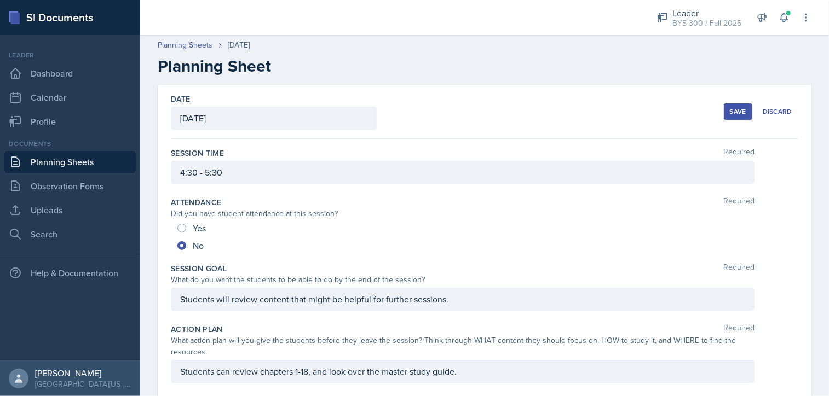
scroll to position [0, 0]
click at [735, 116] on div "Save" at bounding box center [738, 112] width 16 height 9
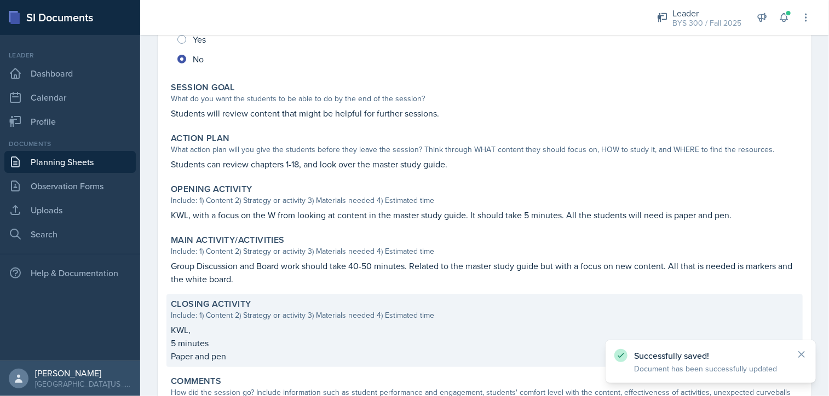
scroll to position [279, 0]
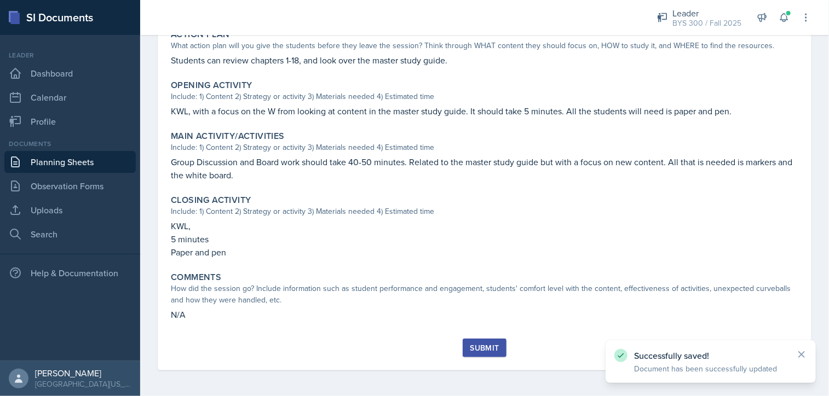
click at [481, 352] on div "Submit" at bounding box center [484, 348] width 29 height 9
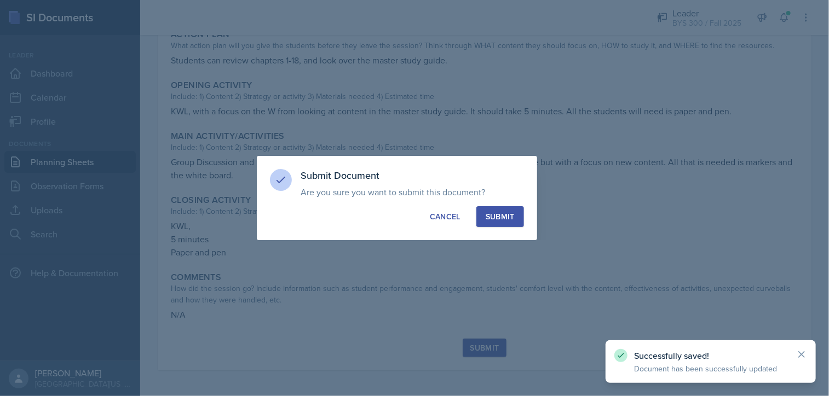
click at [507, 223] on button "Submit" at bounding box center [500, 216] width 48 height 21
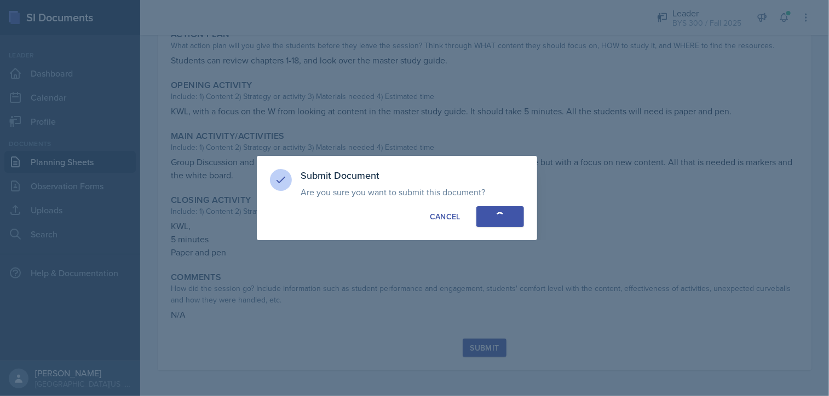
radio input "true"
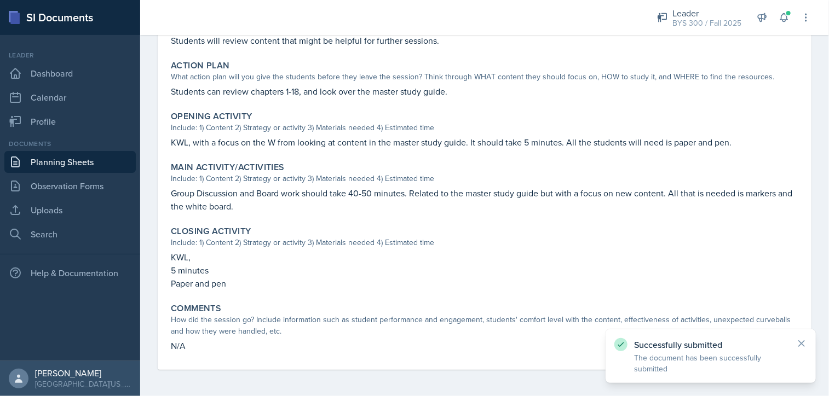
scroll to position [248, 0]
